Goal: Task Accomplishment & Management: Use online tool/utility

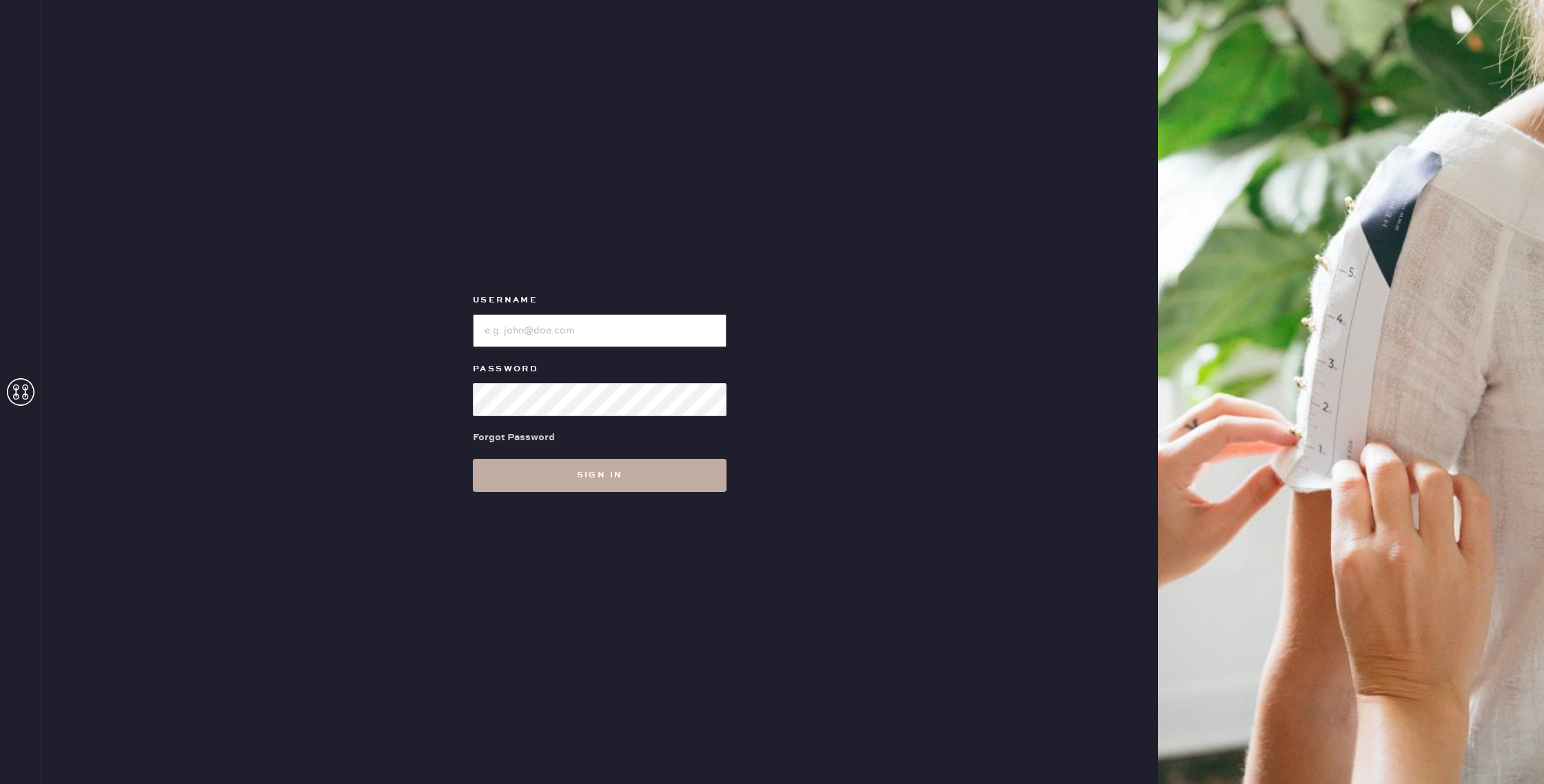
type input "reformationwilliamsburg"
click at [566, 479] on button "Sign in" at bounding box center [600, 475] width 254 height 33
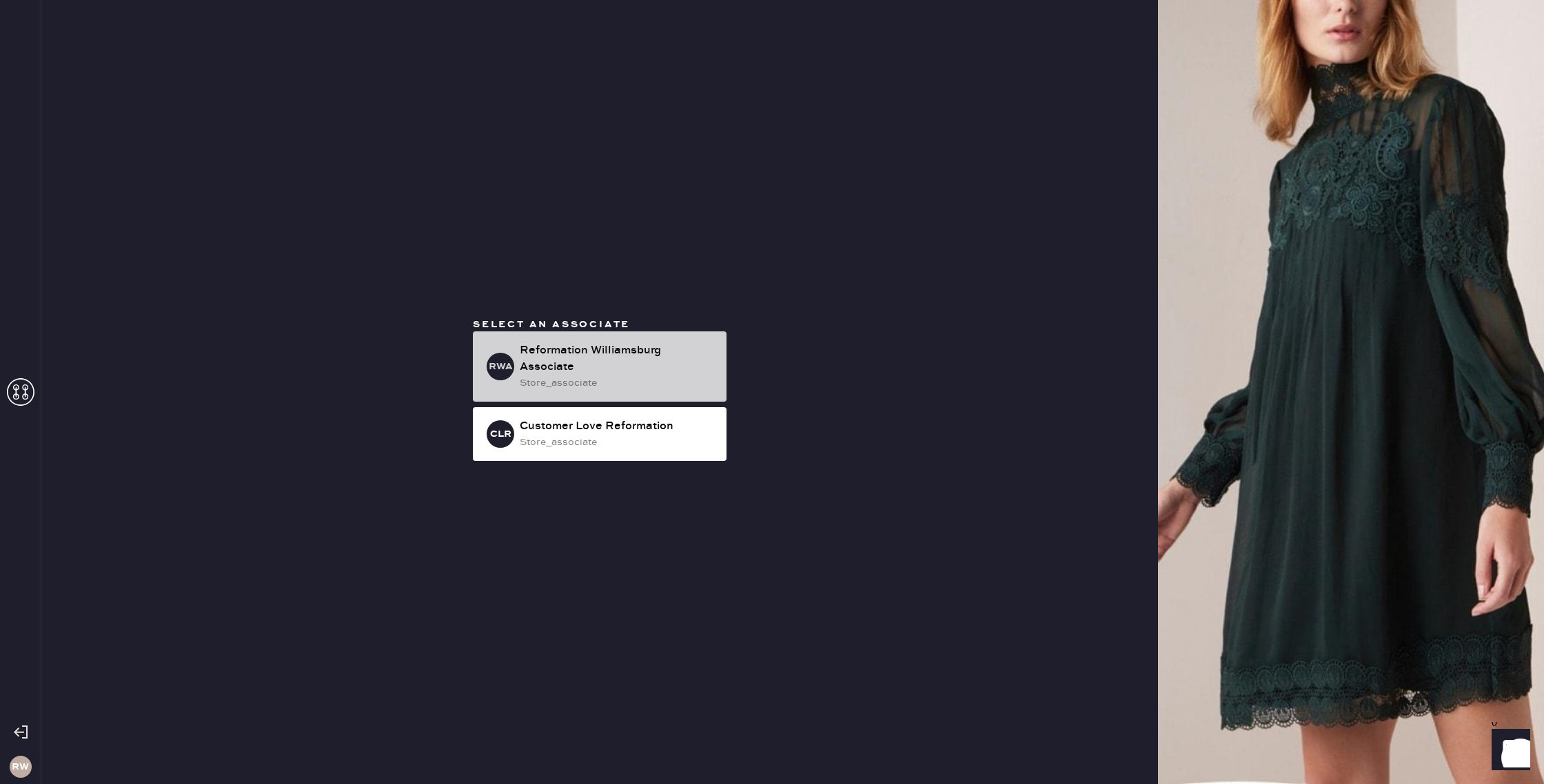
click at [606, 370] on div "Reformation Williamsburg Associate" at bounding box center [618, 359] width 196 height 33
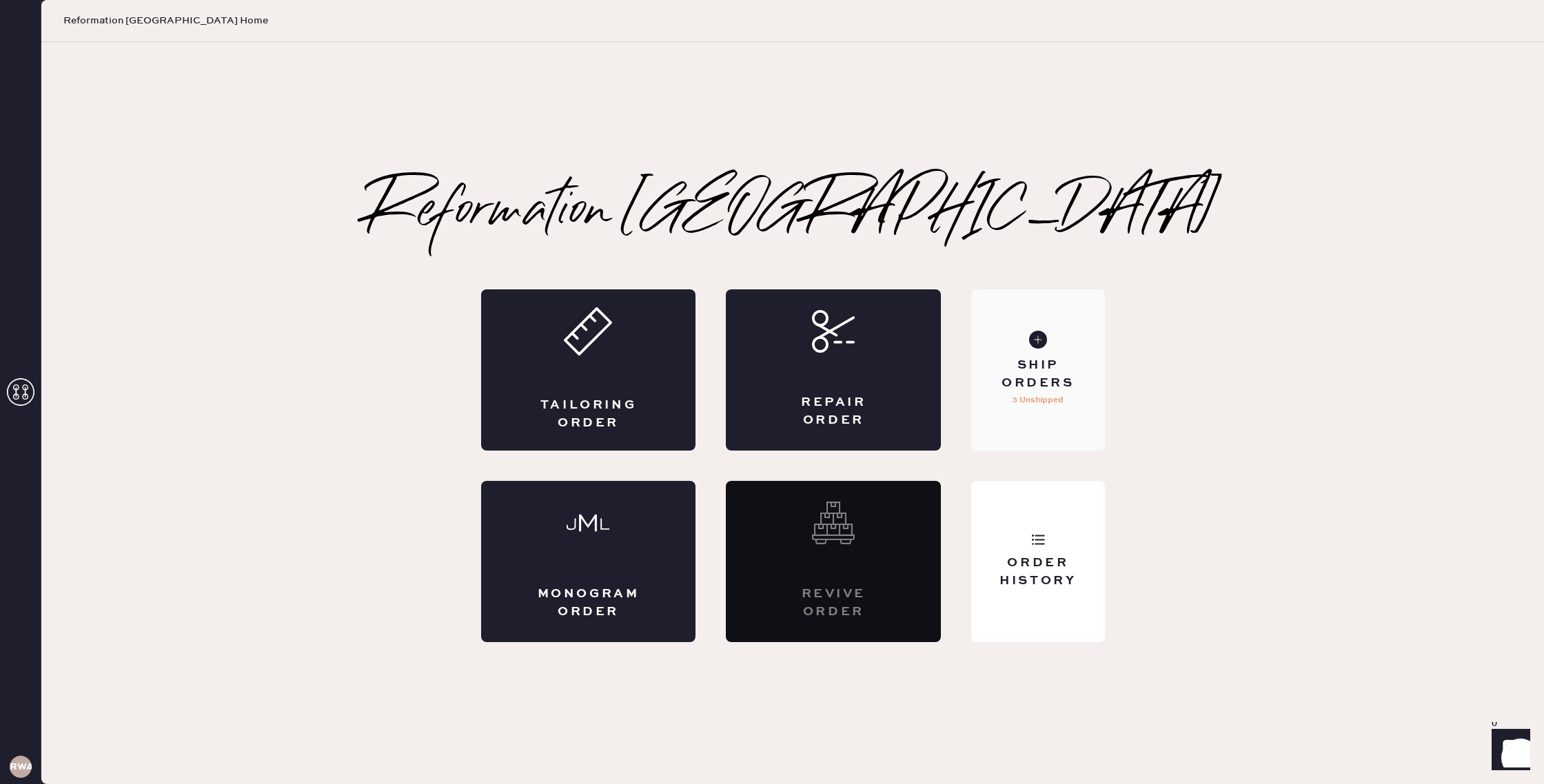
click at [1020, 388] on div "Ship Orders" at bounding box center [1038, 374] width 111 height 35
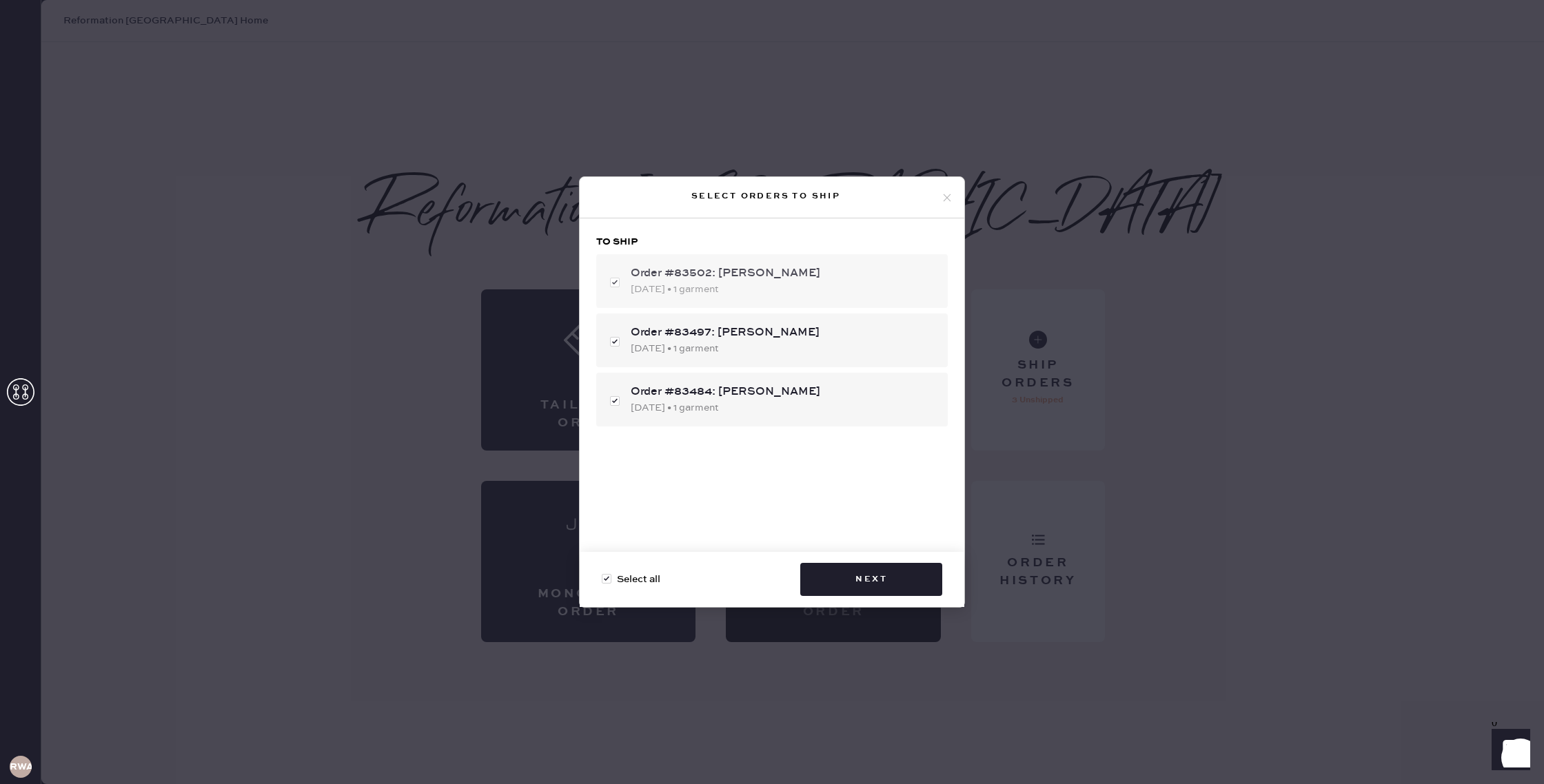
click at [723, 288] on div "10/10/2025 • 1 garment" at bounding box center [784, 289] width 306 height 15
checkbox input "false"
click at [723, 288] on div "10/10/2025 • 1 garment" at bounding box center [784, 289] width 306 height 15
checkbox input "true"
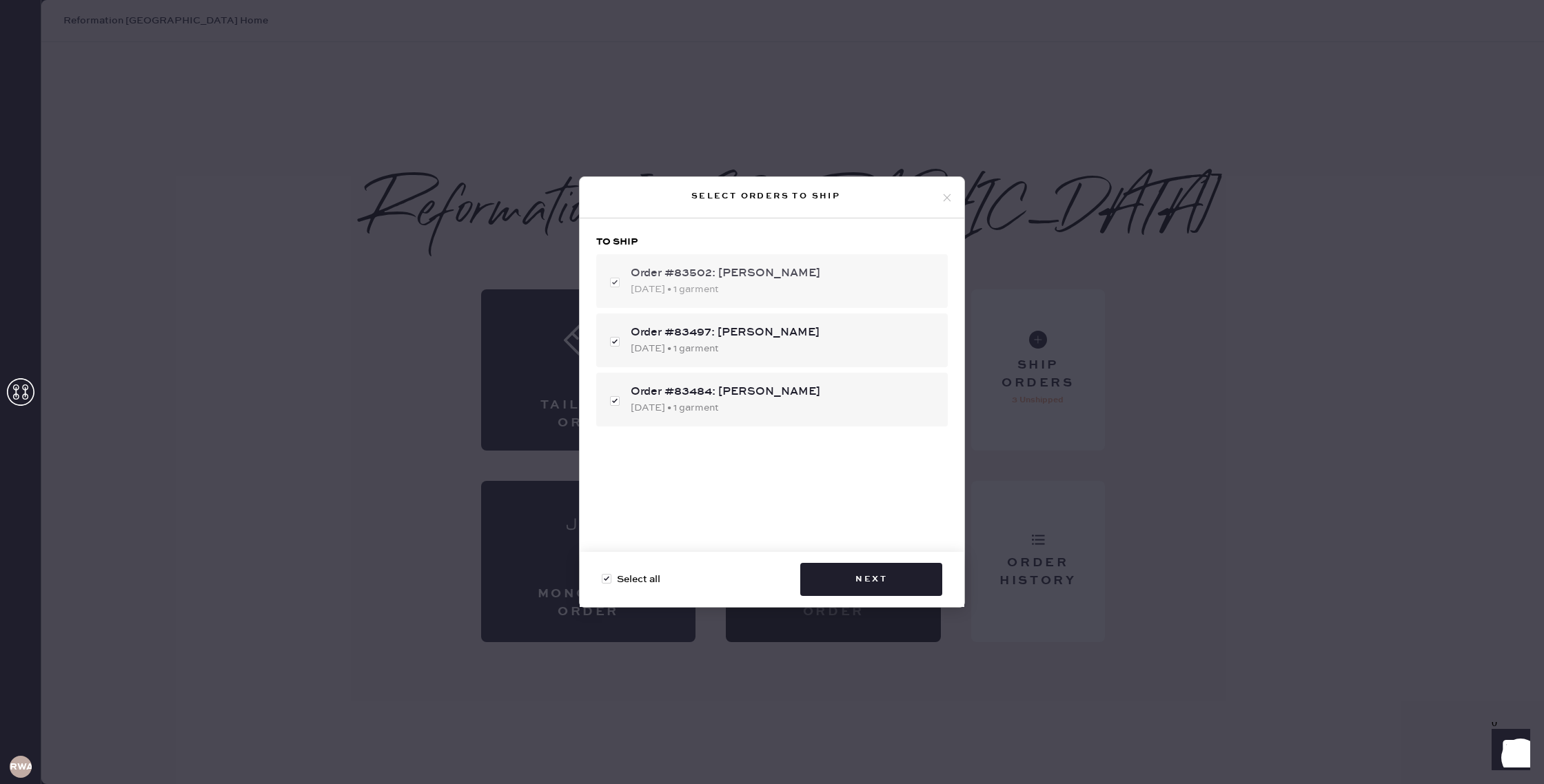
checkbox input "true"
click at [913, 234] on div "Select orders to ship To ship Order #83502: Patricia Chen 10/10/2025 • 1 garmen…" at bounding box center [772, 392] width 386 height 431
click at [941, 197] on icon at bounding box center [947, 197] width 12 height 12
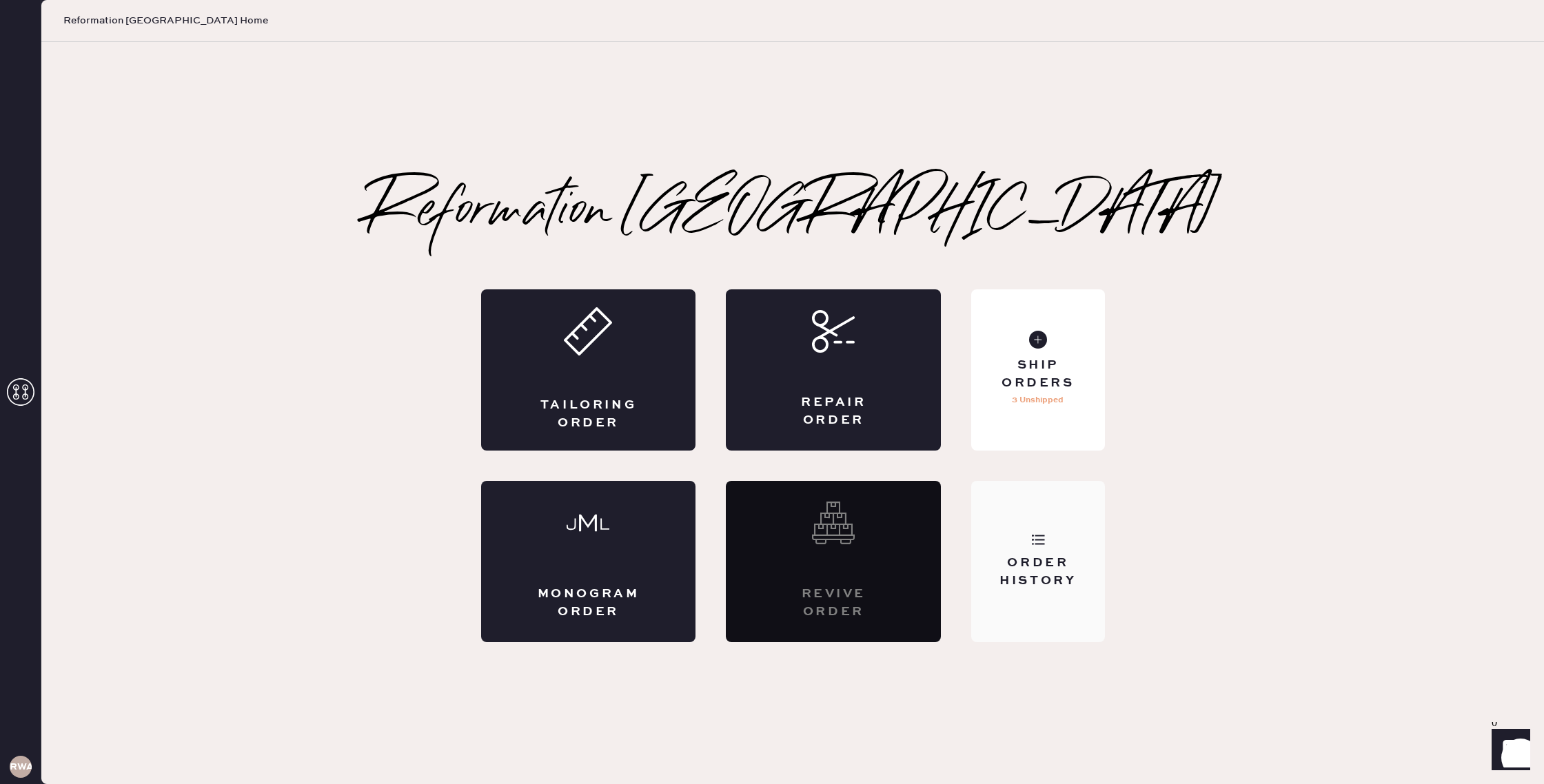
click at [1006, 633] on div "Order History" at bounding box center [1038, 562] width 133 height 161
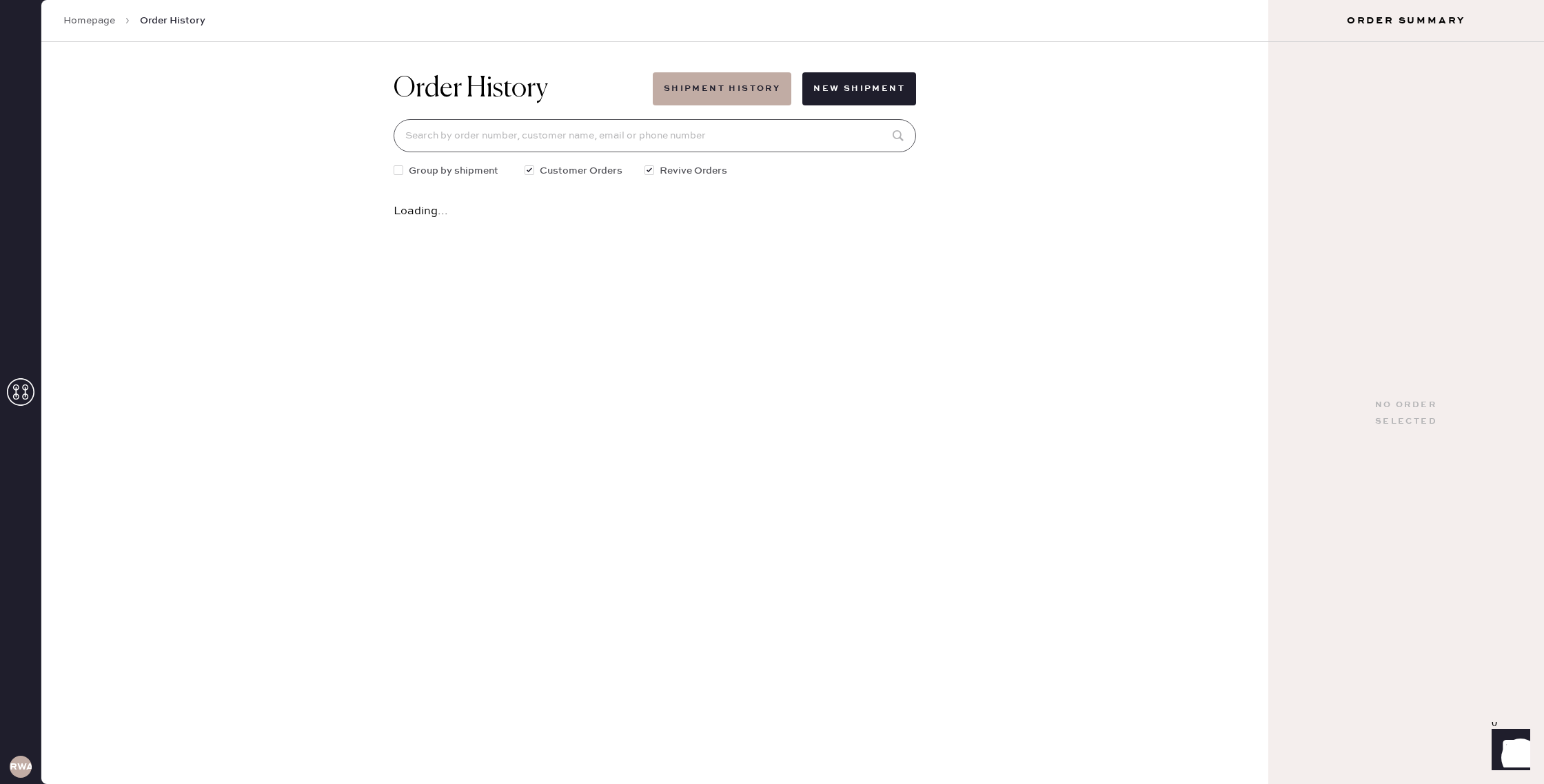
click at [724, 126] on input at bounding box center [655, 135] width 522 height 33
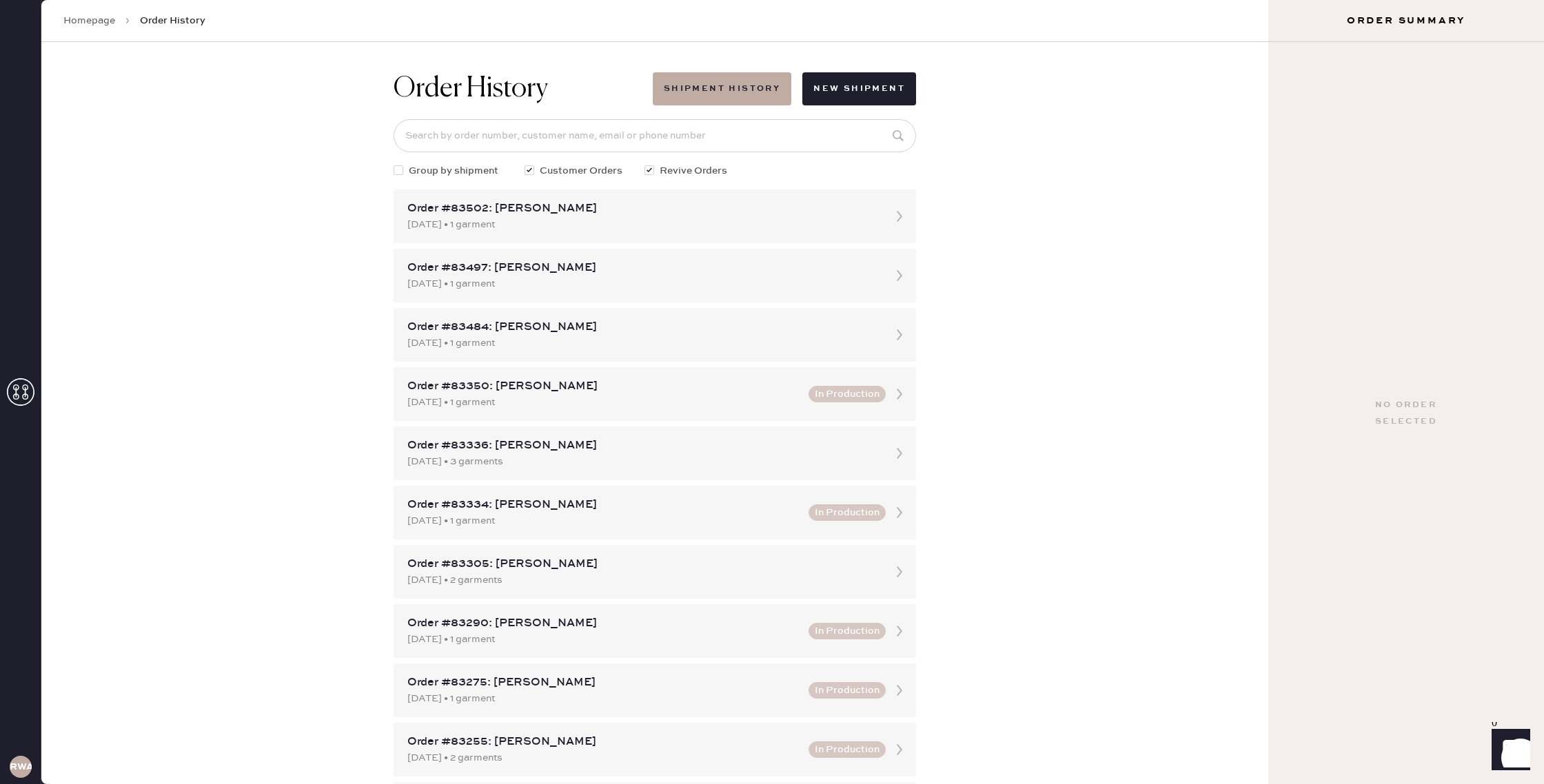
click at [1048, 333] on div "Order History Shipment History New Shipment Group by shipment Customer Orders R…" at bounding box center [655, 413] width 1227 height 742
click at [639, 213] on div "Order #83502: Patricia Chen" at bounding box center [642, 209] width 470 height 17
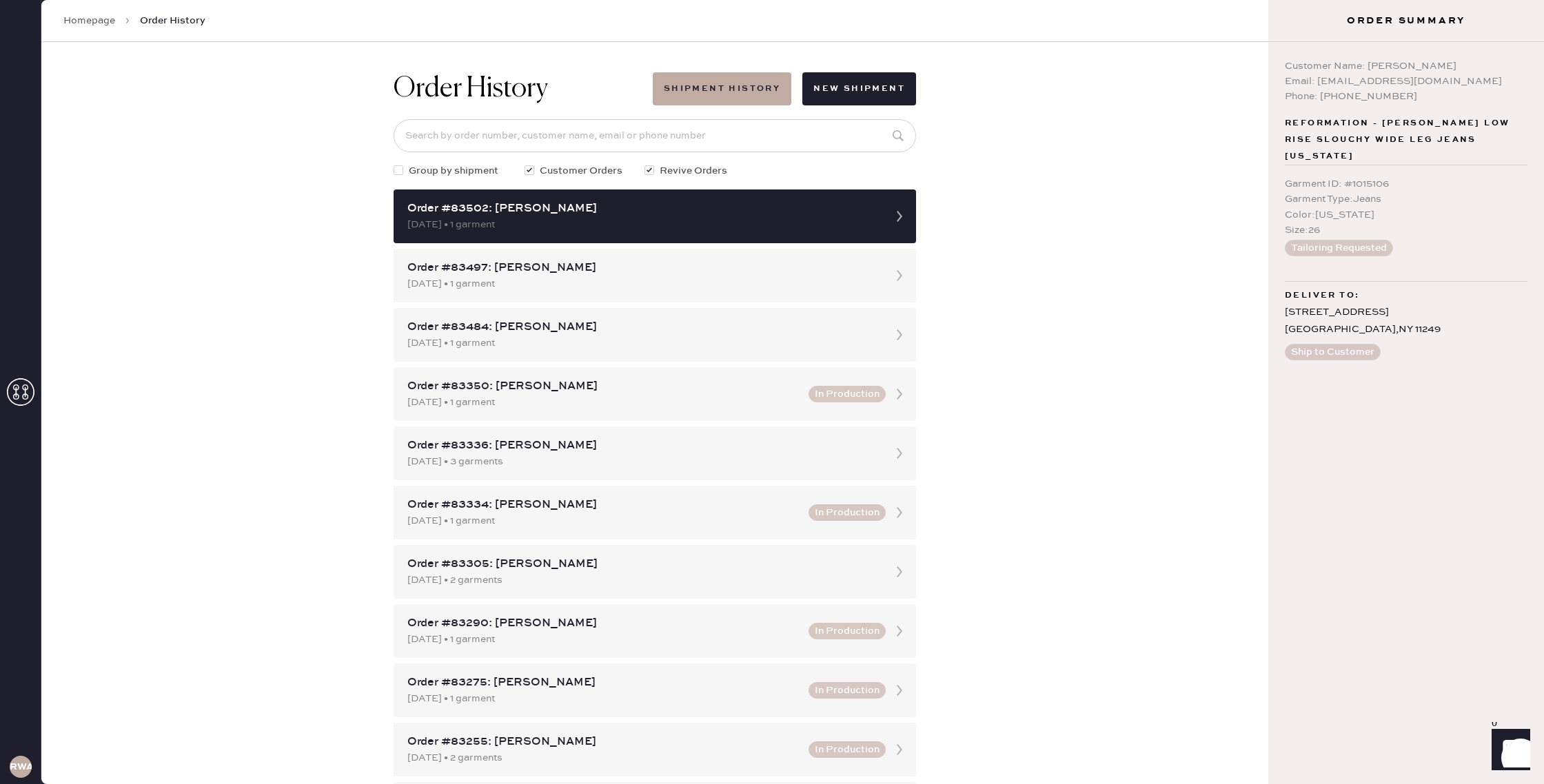
click at [102, 26] on link "Homepage" at bounding box center [89, 20] width 52 height 14
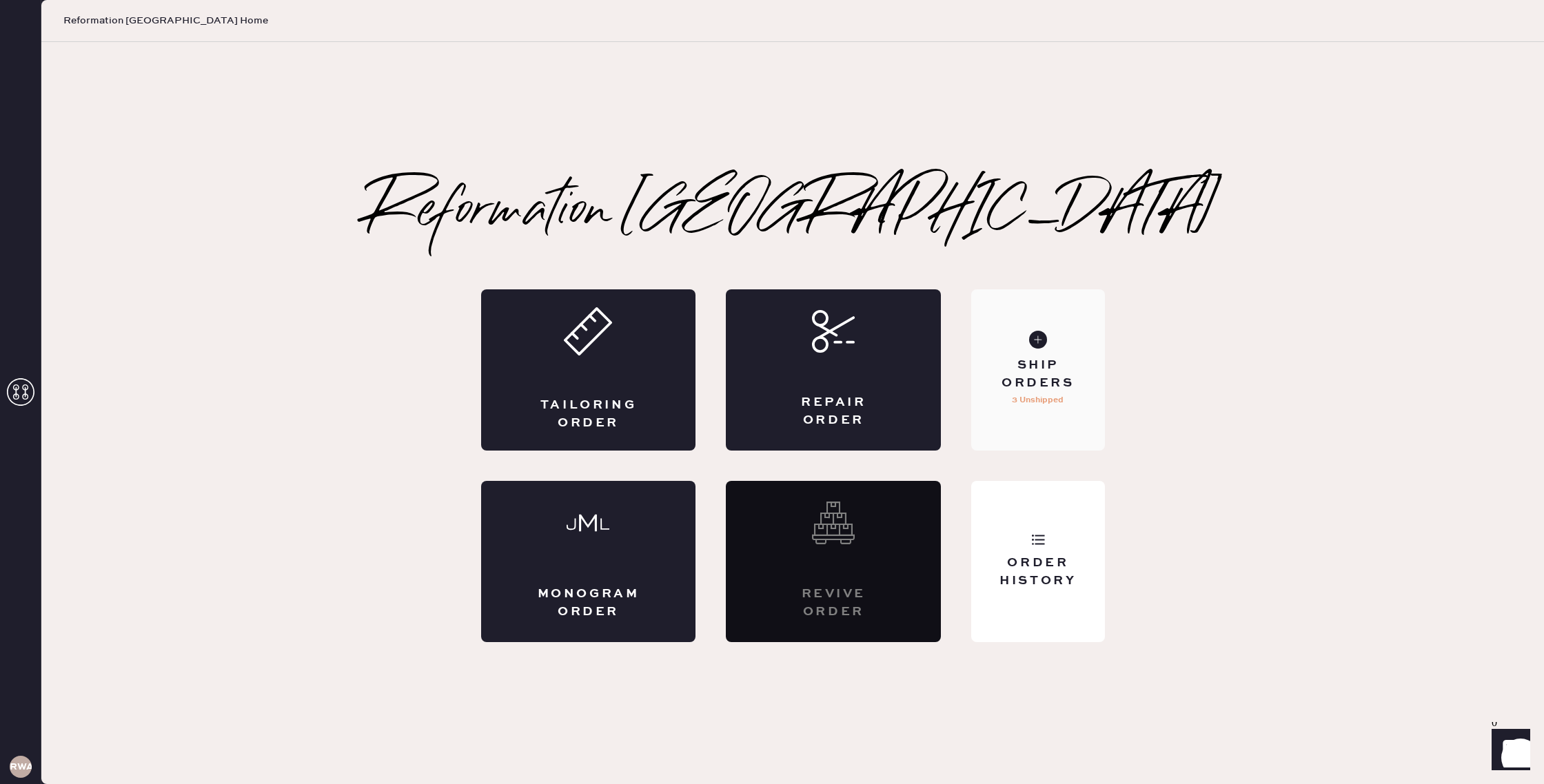
click at [1028, 385] on div "Ship Orders" at bounding box center [1038, 374] width 111 height 35
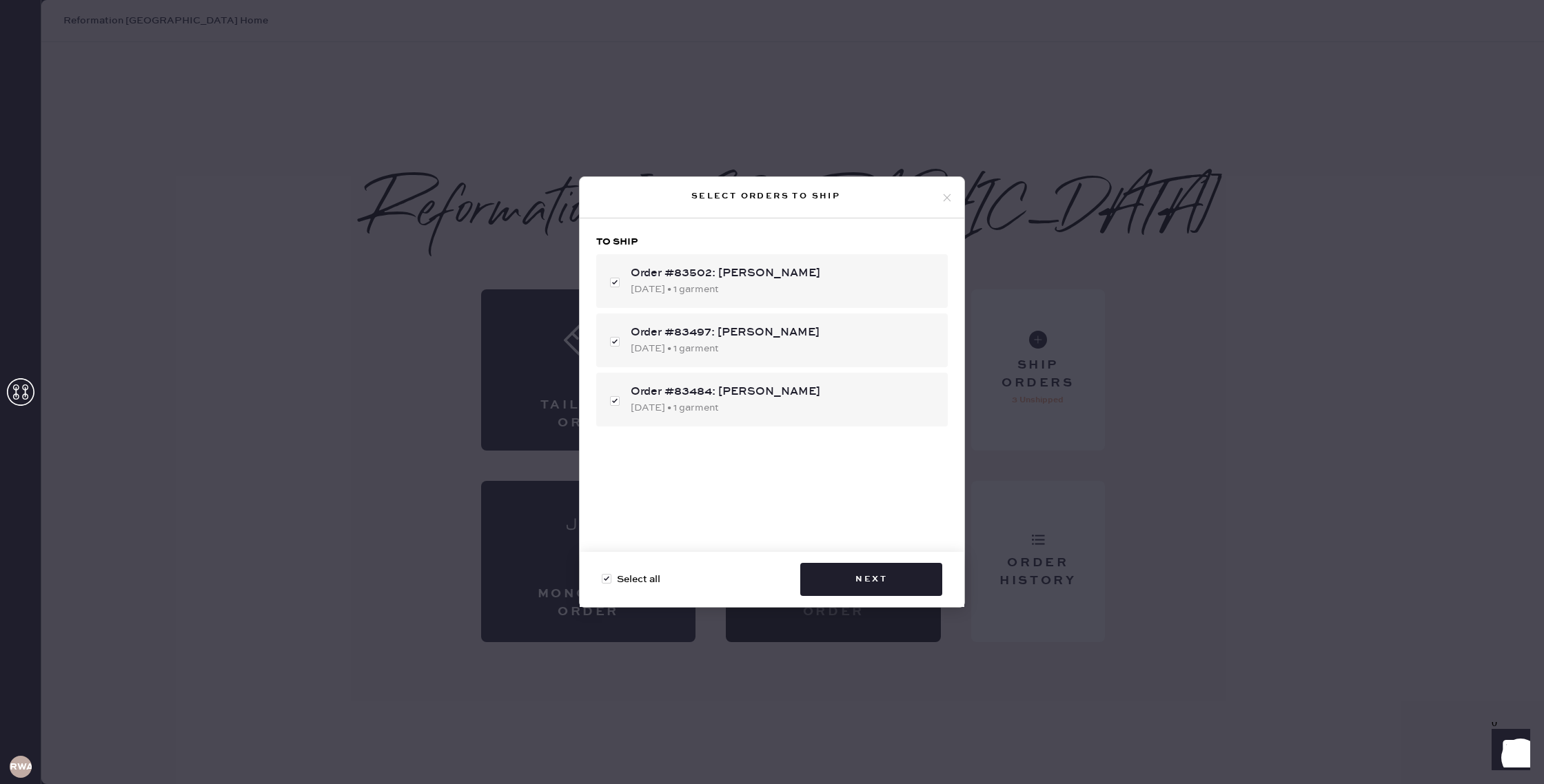
drag, startPoint x: 880, startPoint y: 573, endPoint x: 945, endPoint y: 497, distance: 100.0
click at [943, 502] on div "Select orders to ship To ship Order #83502: Patricia Chen 10/10/2025 • 1 garmen…" at bounding box center [772, 392] width 386 height 431
click at [861, 577] on button "Next" at bounding box center [872, 579] width 142 height 33
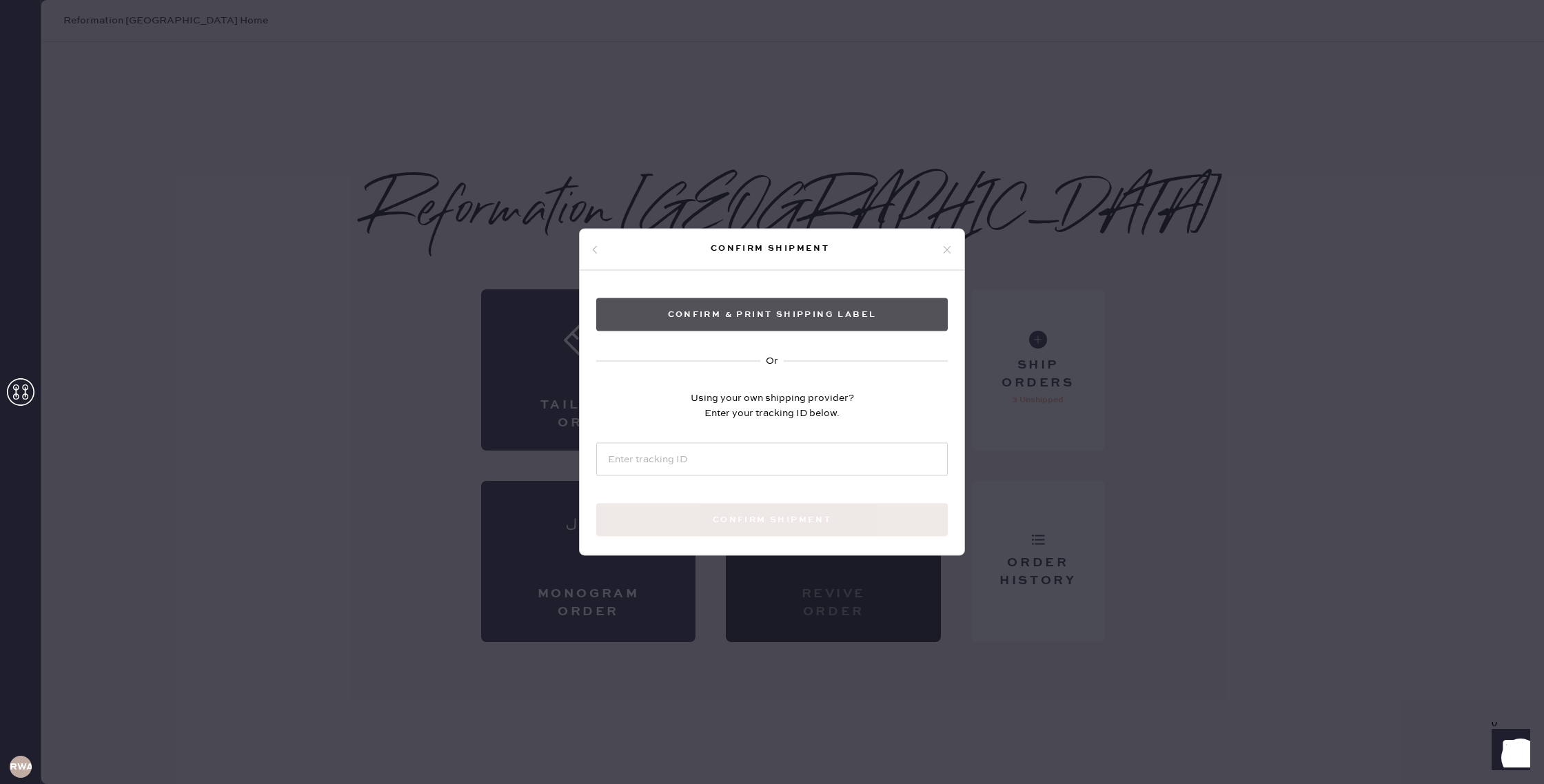
click at [788, 327] on button "Confirm & Print shipping label" at bounding box center [772, 314] width 352 height 33
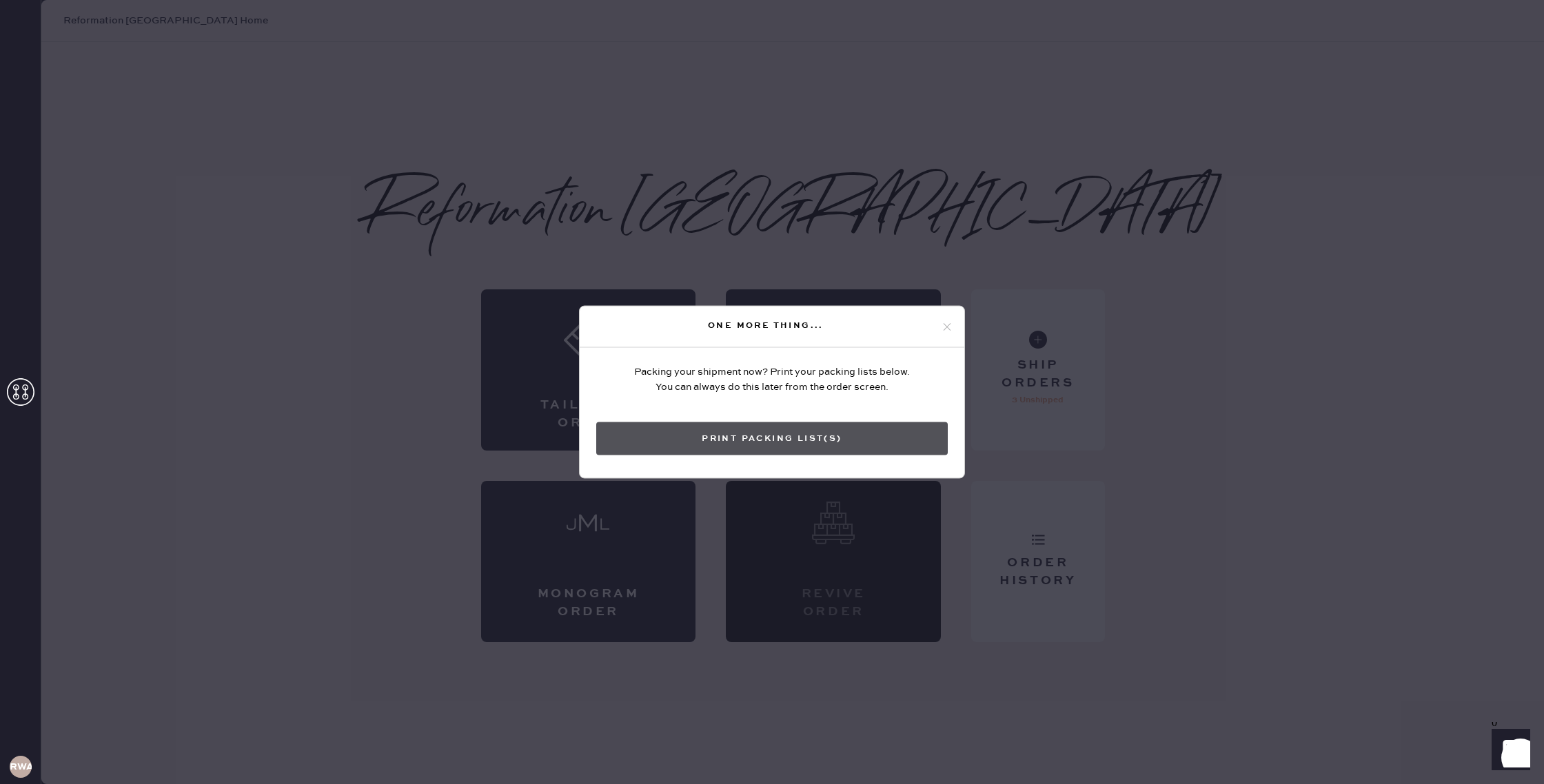
click at [751, 452] on button "Print Packing List(s)" at bounding box center [772, 438] width 352 height 33
